Goal: Navigation & Orientation: Go to known website

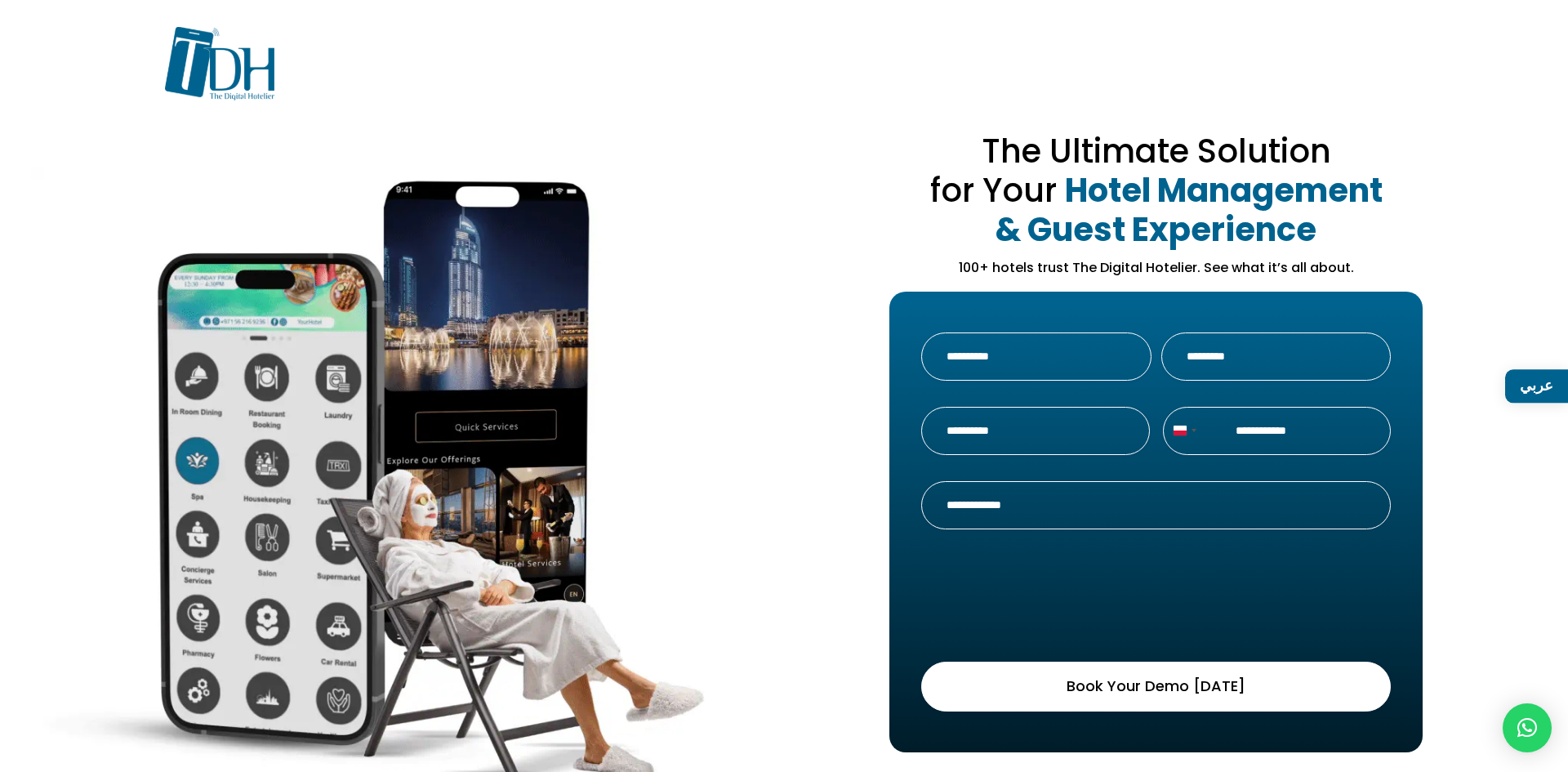
click at [218, 75] on img at bounding box center [220, 63] width 110 height 73
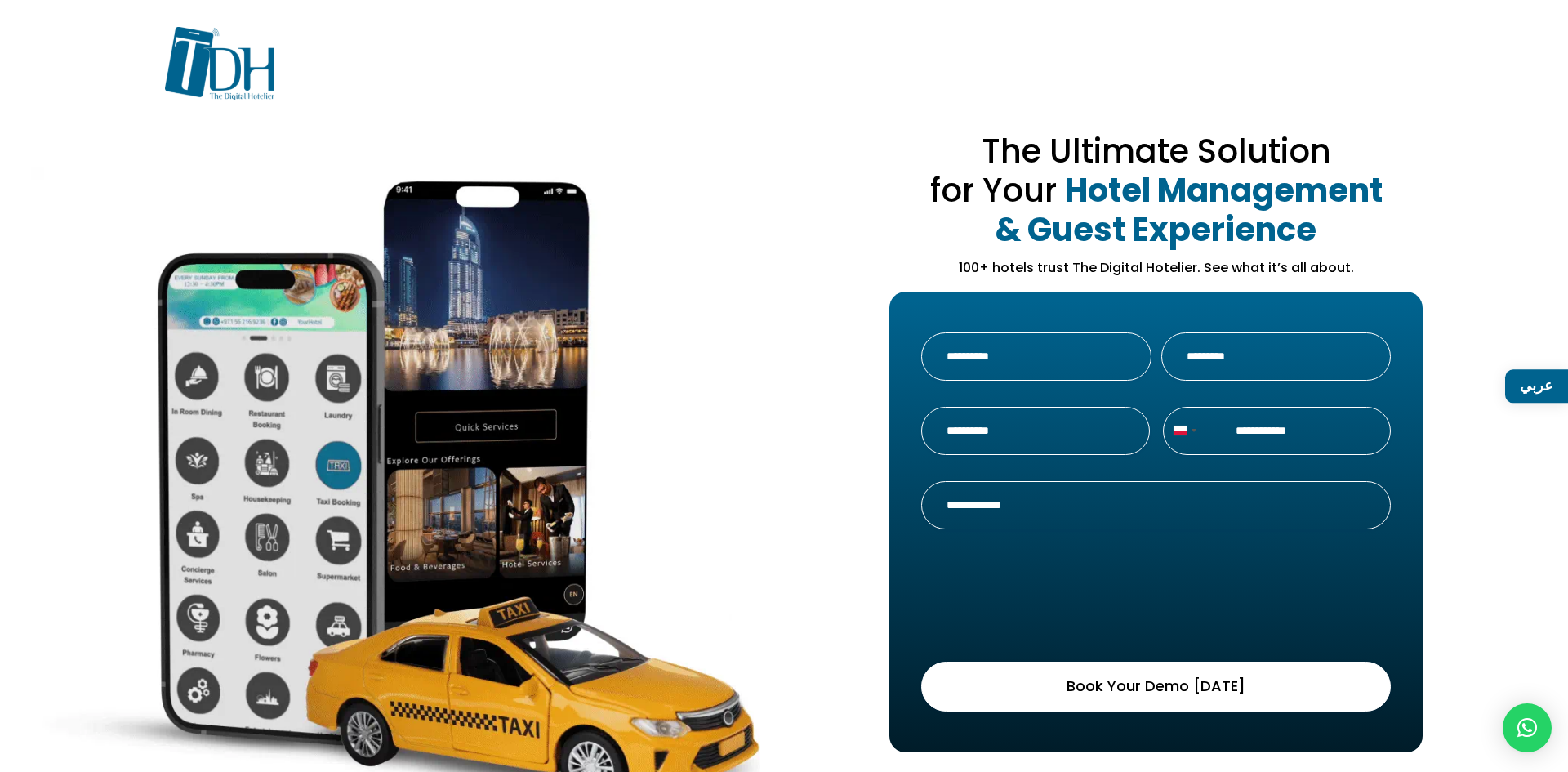
scroll to position [57, 0]
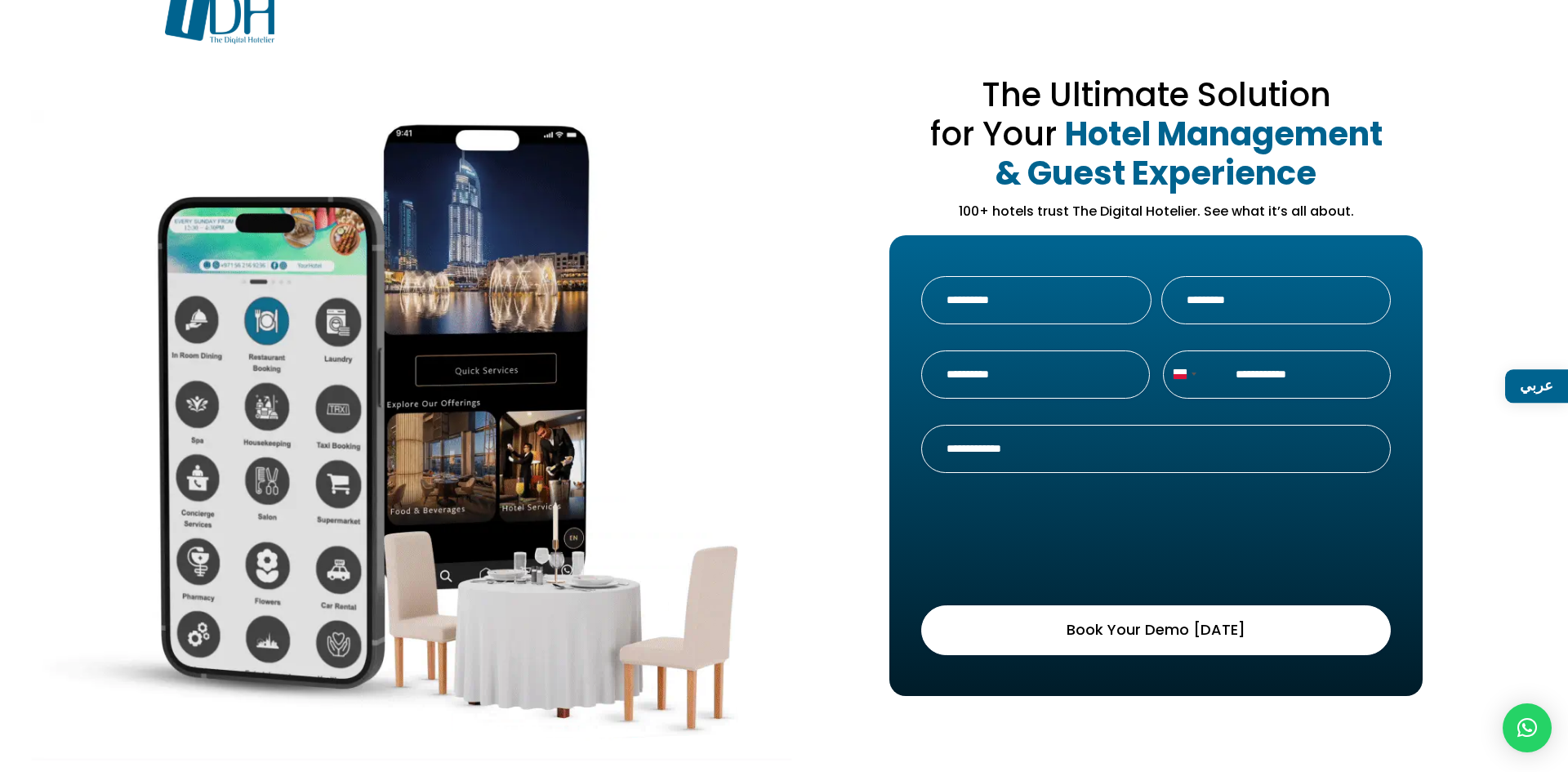
click at [1536, 396] on link "عربي" at bounding box center [1536, 386] width 63 height 33
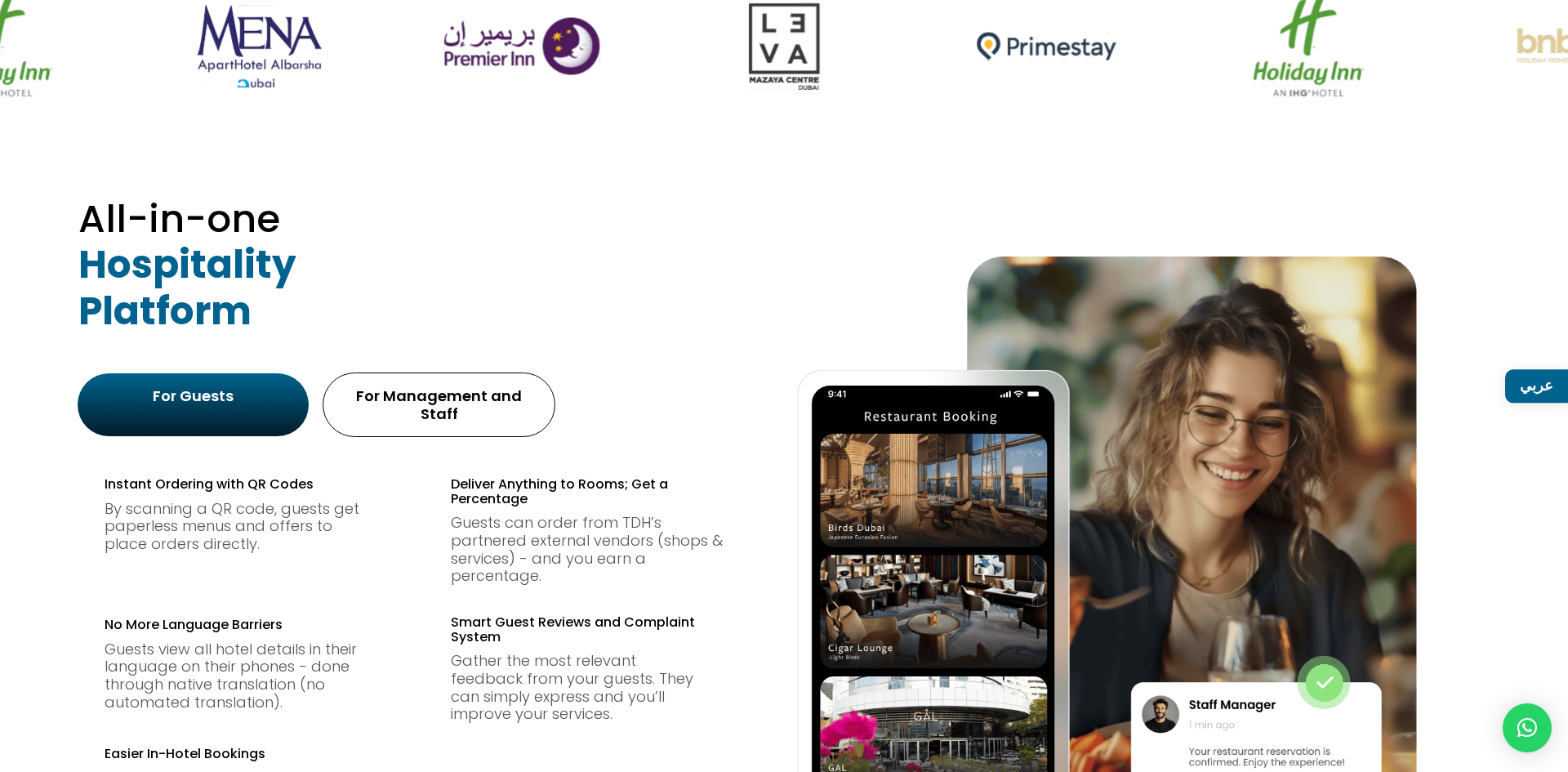
scroll to position [980, 0]
